Goal: Transaction & Acquisition: Obtain resource

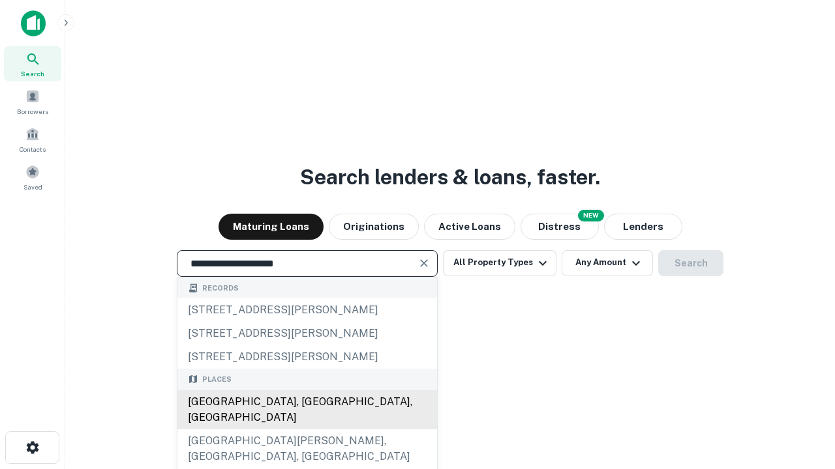
click at [306, 430] on div "Santa Monica, CA, USA" at bounding box center [307, 410] width 260 height 39
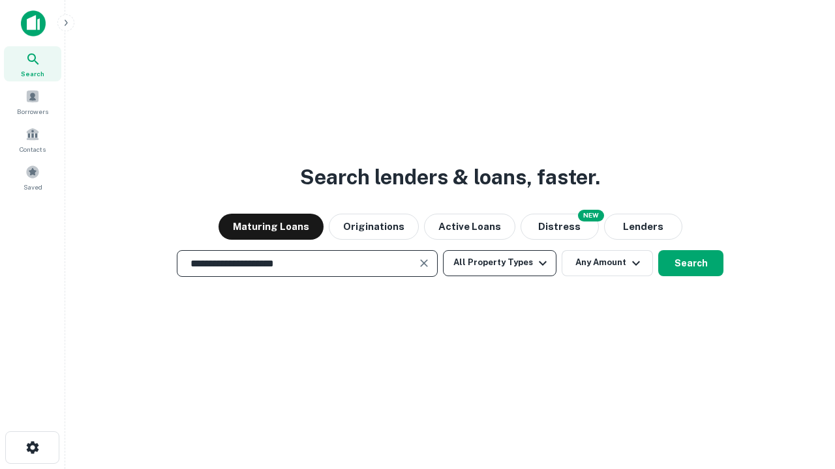
type input "**********"
click at [499, 263] on button "All Property Types" at bounding box center [499, 263] width 113 height 26
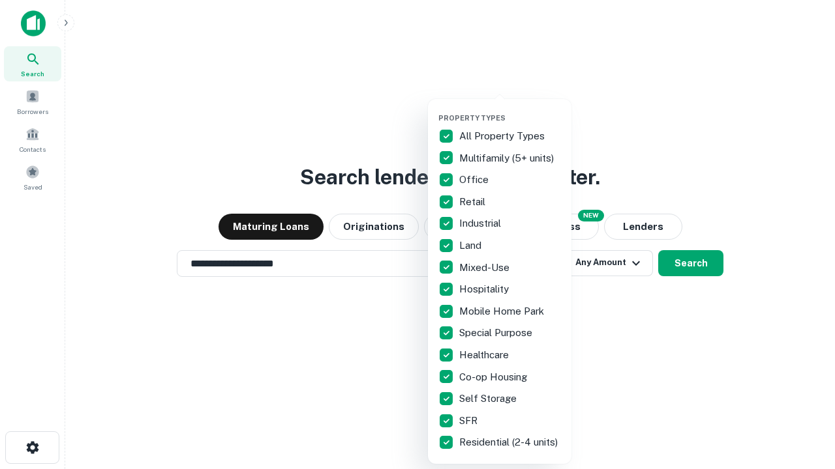
click at [510, 110] on button "button" at bounding box center [509, 110] width 143 height 1
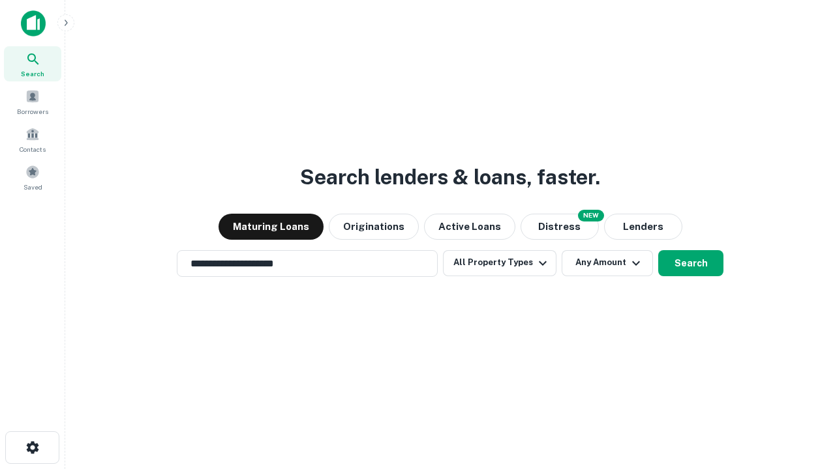
scroll to position [20, 0]
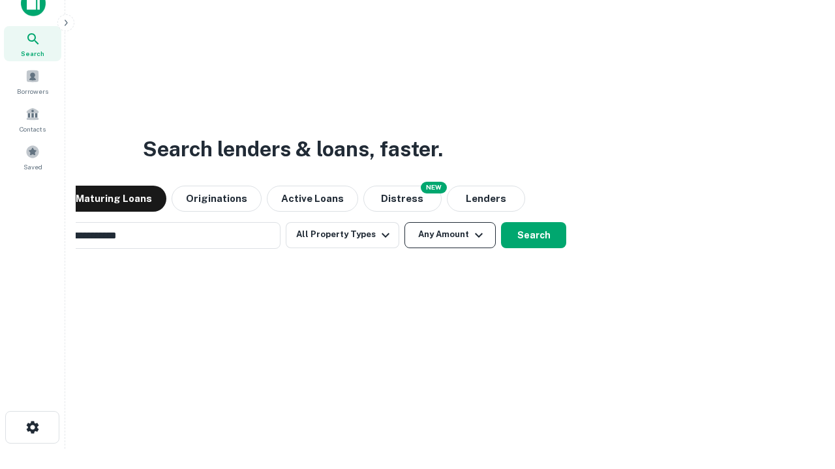
click at [404, 222] on button "Any Amount" at bounding box center [449, 235] width 91 height 26
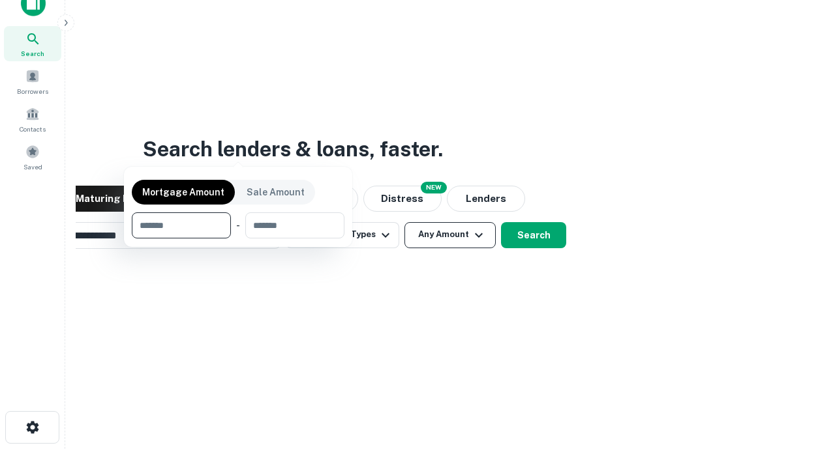
scroll to position [21, 0]
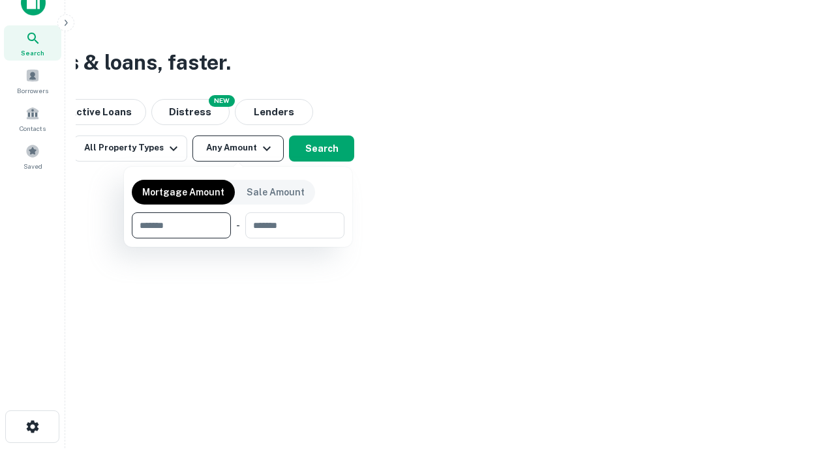
type input "*******"
click at [238, 239] on button "button" at bounding box center [238, 239] width 213 height 1
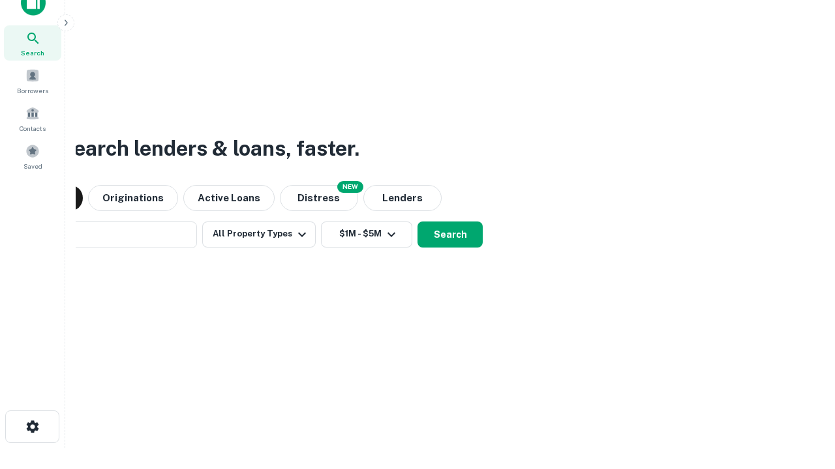
scroll to position [20, 0]
click at [417, 222] on button "Search" at bounding box center [449, 235] width 65 height 26
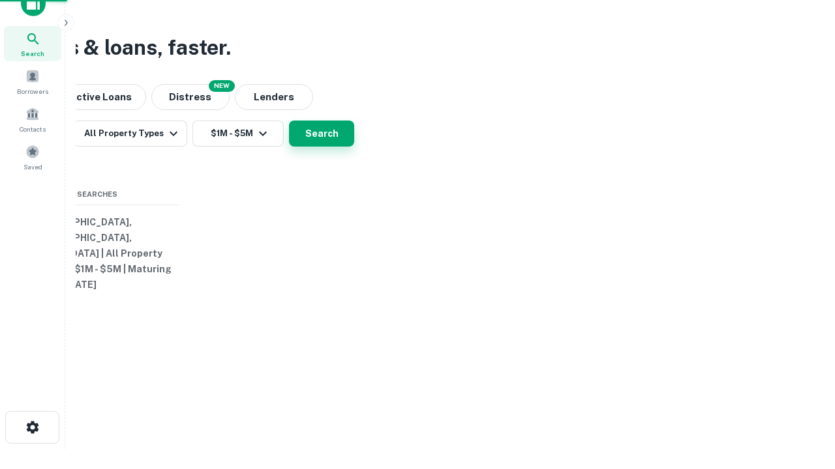
scroll to position [21, 0]
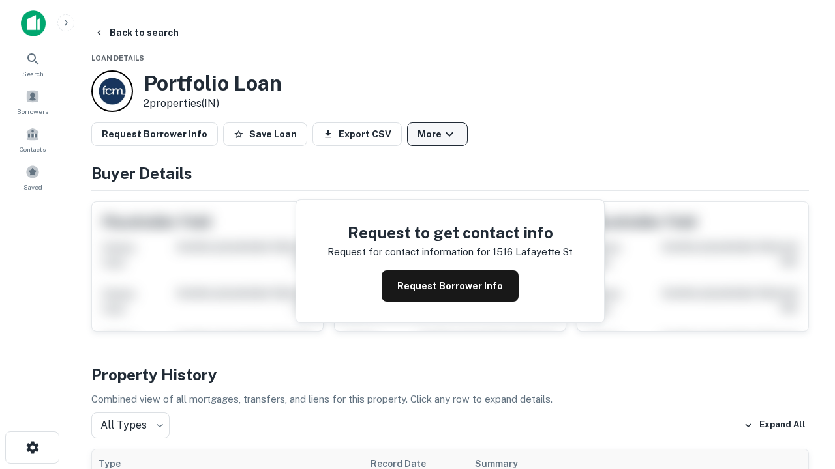
click at [437, 134] on button "More" at bounding box center [437, 134] width 61 height 23
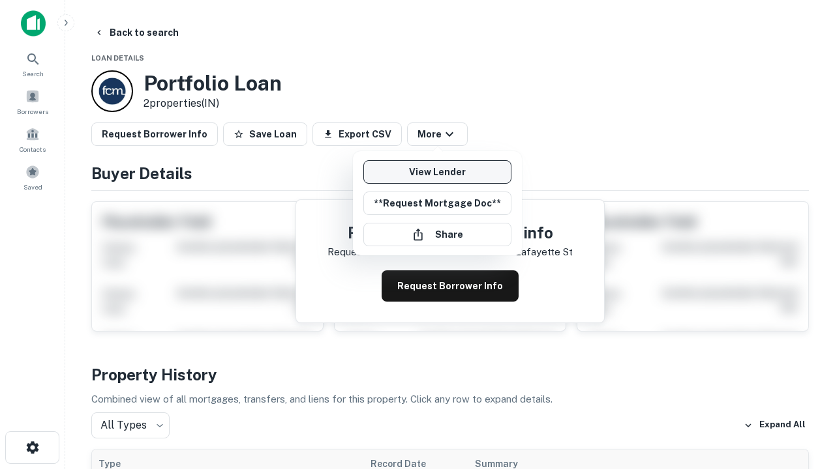
click at [437, 172] on link "View Lender" at bounding box center [437, 171] width 148 height 23
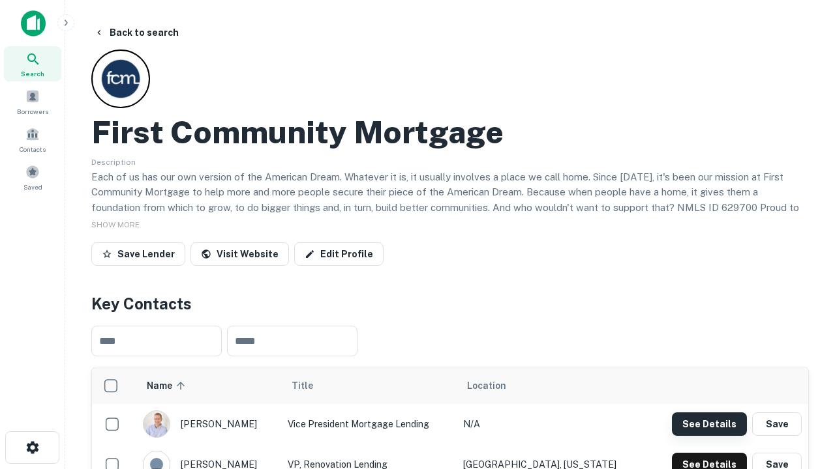
click at [709, 424] on button "See Details" at bounding box center [709, 424] width 75 height 23
click at [32, 448] on icon "button" at bounding box center [33, 448] width 16 height 16
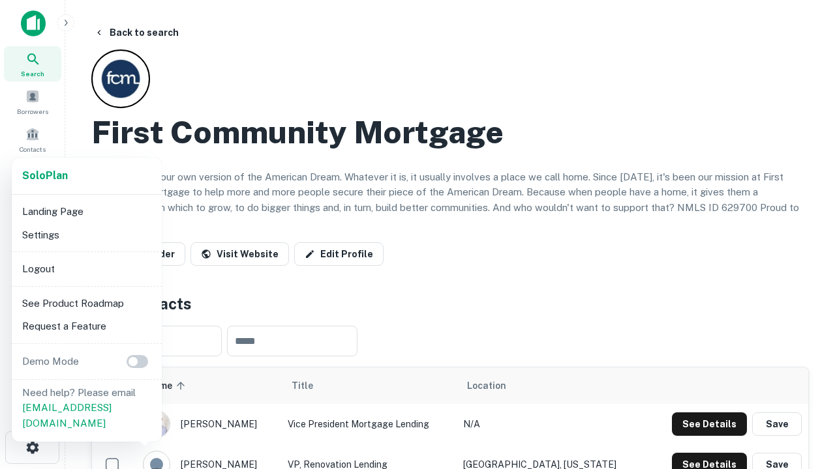
click at [86, 269] on li "Logout" at bounding box center [87, 269] width 140 height 23
